Goal: Information Seeking & Learning: Find specific fact

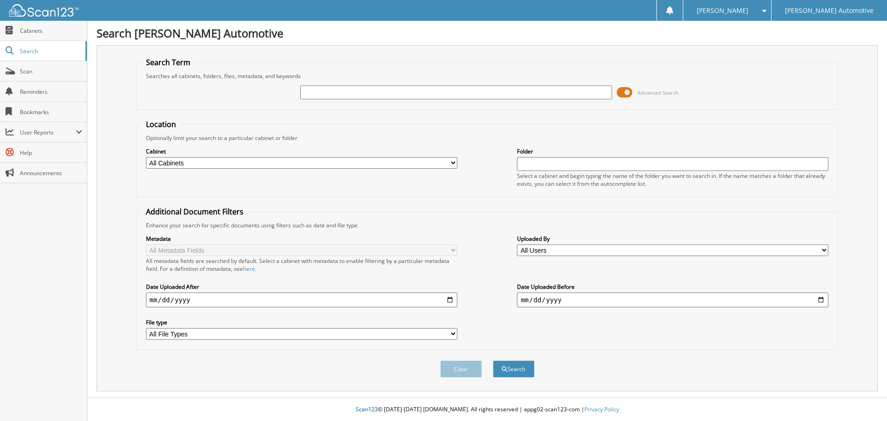
click at [318, 96] on input "text" at bounding box center [455, 92] width 311 height 14
paste input "12645"
type input "12645"
click at [493, 360] on button "Search" at bounding box center [514, 368] width 42 height 17
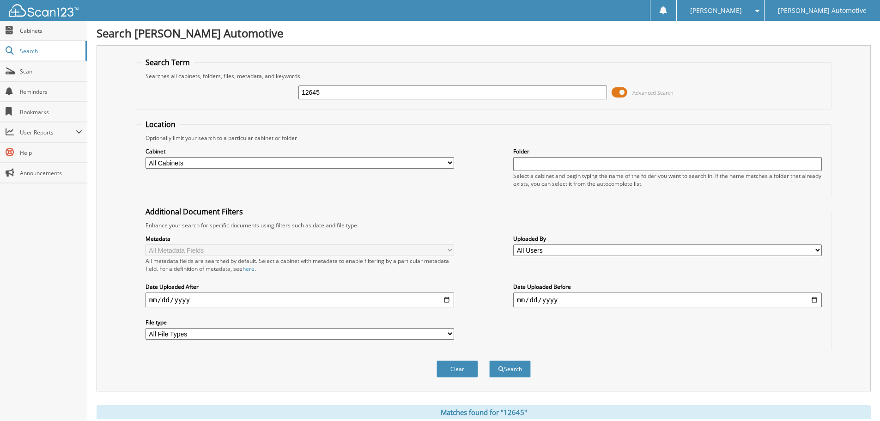
click at [407, 110] on form "Search Term Searches all cabinets, folders, files, metadata, and keywords 12645…" at bounding box center [484, 222] width 696 height 330
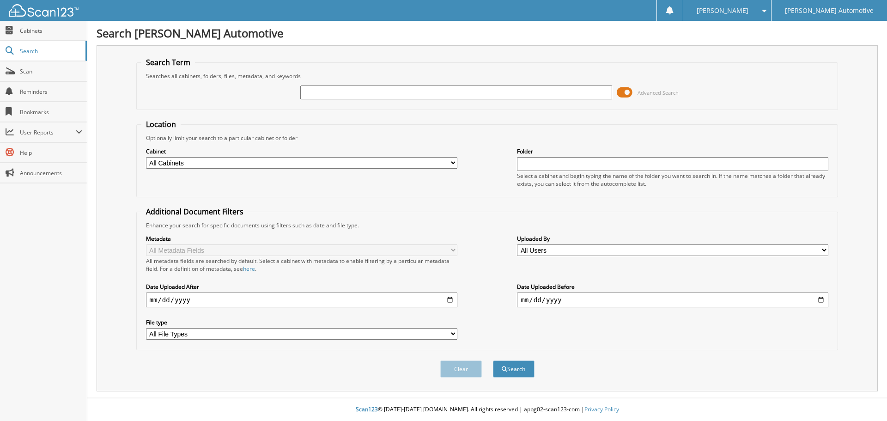
click at [368, 99] on input "text" at bounding box center [455, 92] width 311 height 14
type input "12645"
click at [493, 360] on button "Search" at bounding box center [514, 368] width 42 height 17
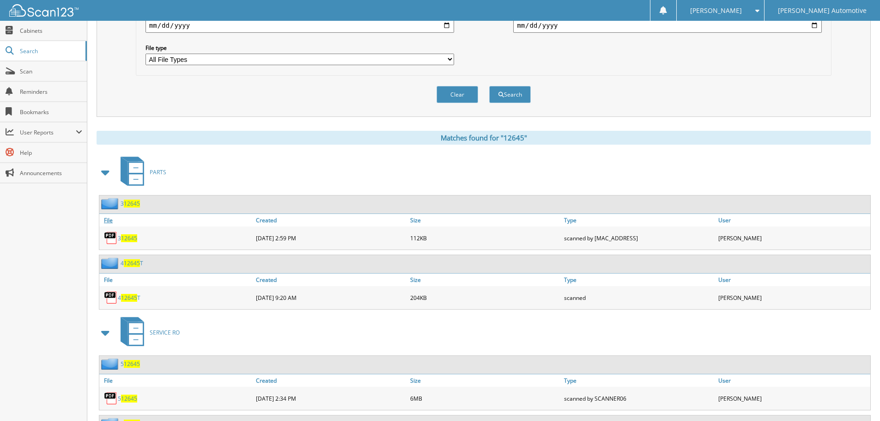
scroll to position [323, 0]
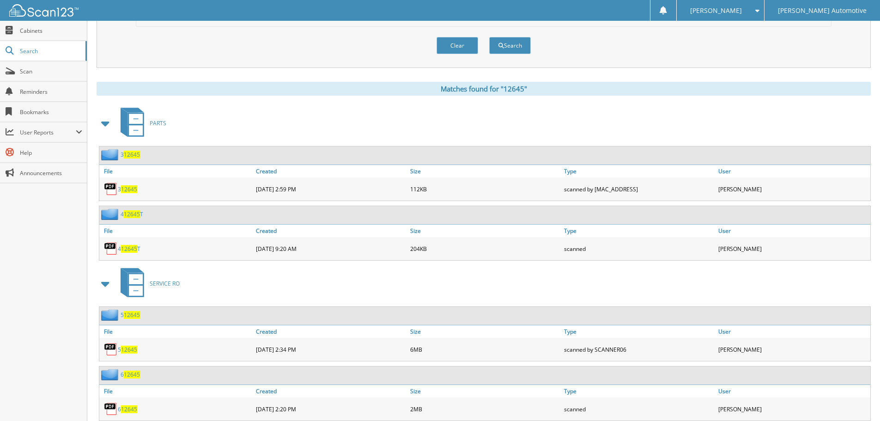
click at [106, 127] on span at bounding box center [105, 123] width 13 height 17
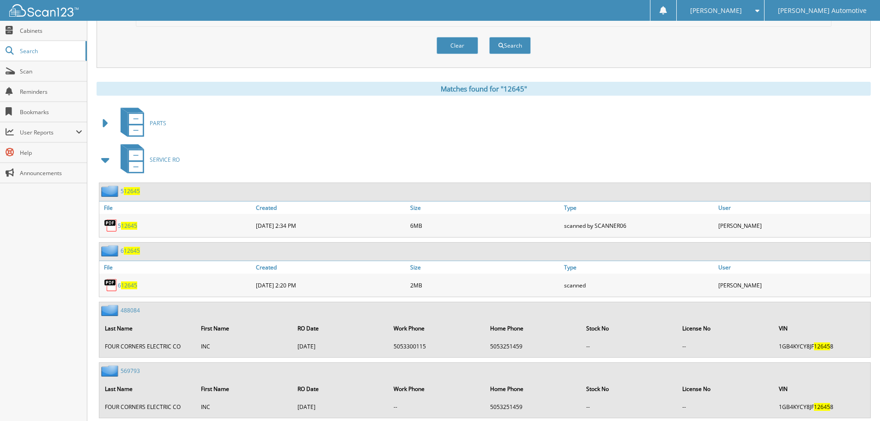
click at [100, 161] on span at bounding box center [105, 160] width 13 height 17
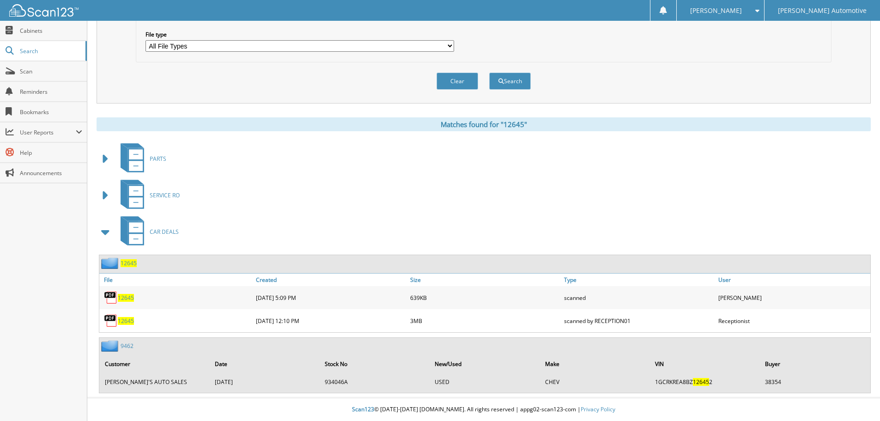
click at [129, 266] on span "12645" at bounding box center [129, 263] width 16 height 8
